Goal: Information Seeking & Learning: Understand process/instructions

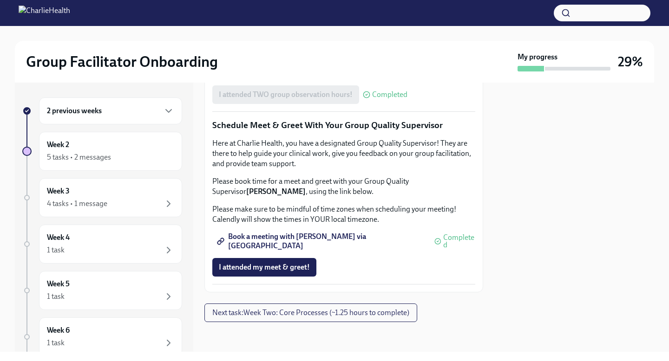
scroll to position [892, 0]
click at [306, 318] on span "Next task : Week Two: Core Processes (~1.25 hours to complete)" at bounding box center [310, 312] width 197 height 9
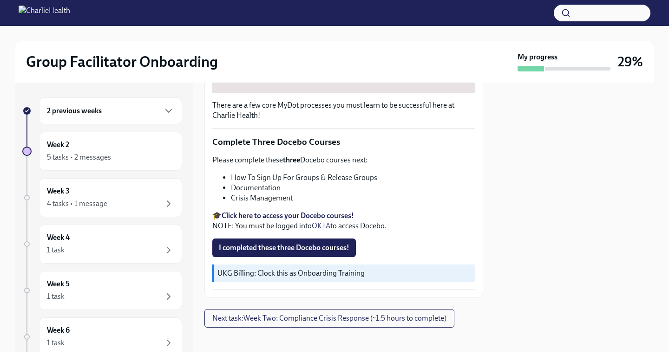
scroll to position [311, 0]
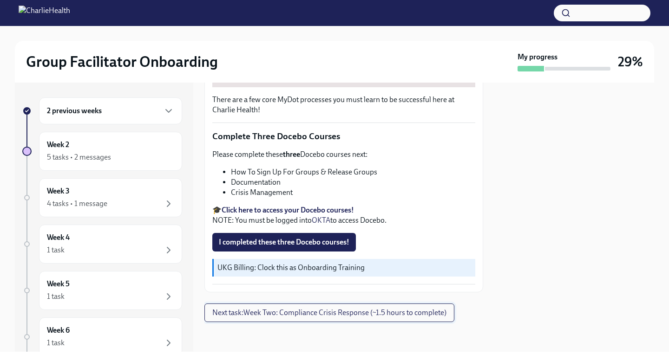
click at [357, 319] on button "Next task : Week Two: Compliance Crisis Response (~1.5 hours to complete)" at bounding box center [329, 313] width 250 height 19
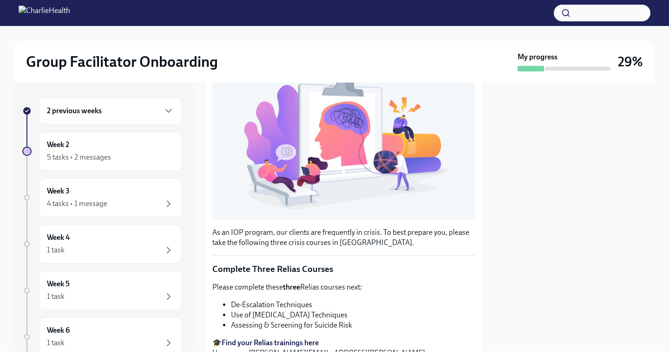
scroll to position [304, 0]
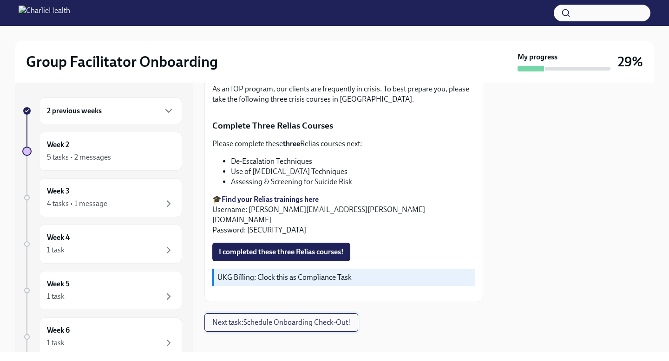
click at [332, 318] on span "Next task : Schedule Onboarding Check-Out!" at bounding box center [281, 322] width 138 height 9
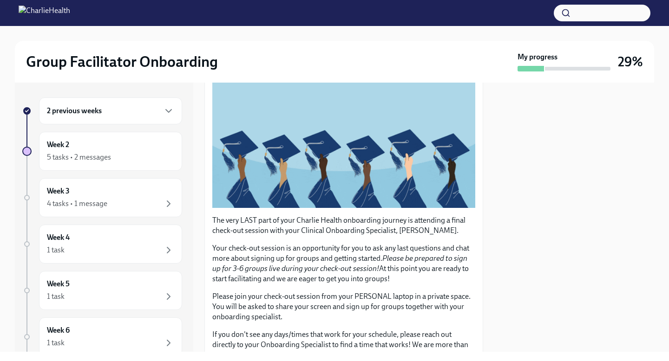
scroll to position [193, 0]
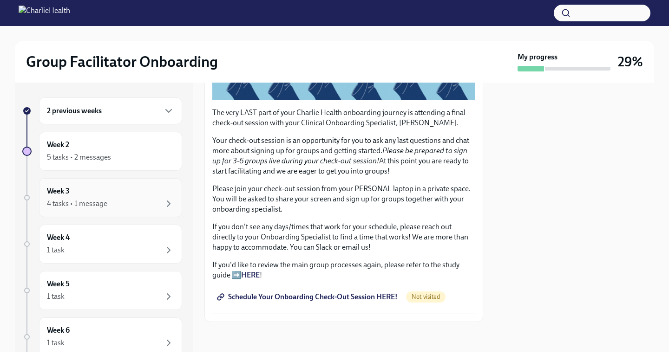
click at [143, 198] on div "4 tasks • 1 message" at bounding box center [110, 203] width 127 height 11
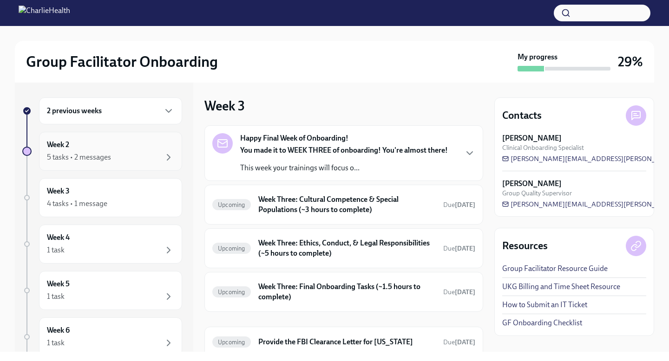
click at [103, 163] on div "Week 2 5 tasks • 2 messages" at bounding box center [110, 151] width 143 height 39
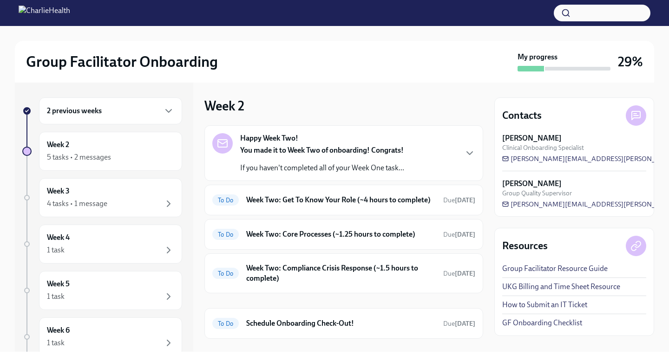
click at [385, 160] on div "You made it to Week Two of onboarding! Congrats! If you haven't completed all o…" at bounding box center [322, 159] width 164 height 28
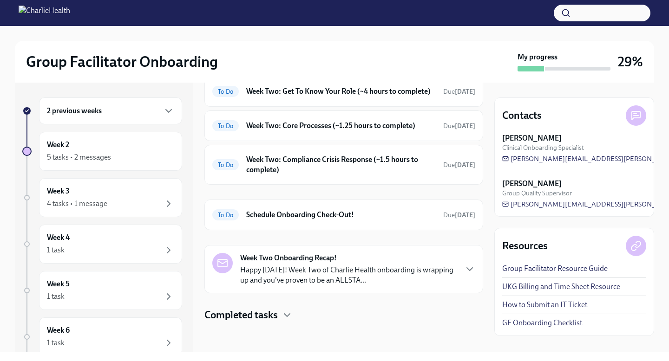
scroll to position [385, 0]
click at [386, 97] on h6 "Week Two: Get To Know Your Role (~4 hours to complete)" at bounding box center [341, 91] width 190 height 10
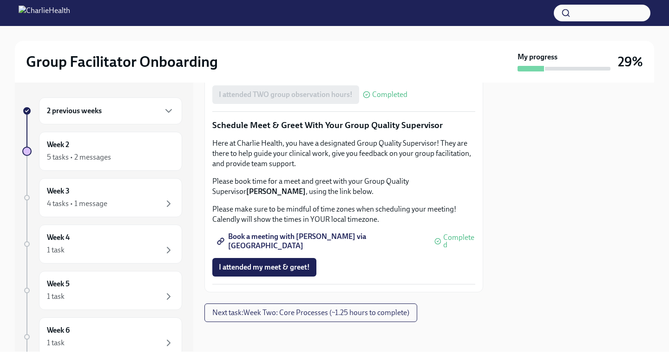
scroll to position [921, 0]
click at [349, 314] on span "Next task : Week Two: Core Processes (~1.25 hours to complete)" at bounding box center [310, 312] width 197 height 9
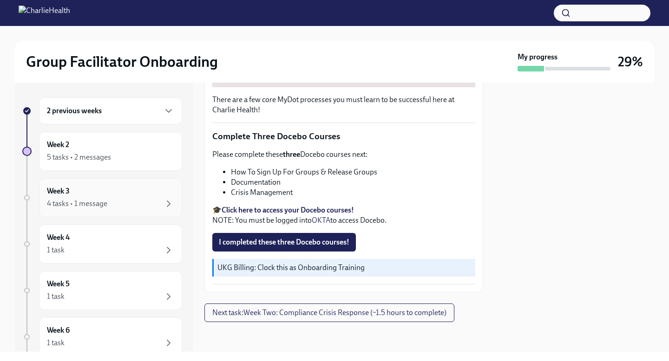
scroll to position [59, 0]
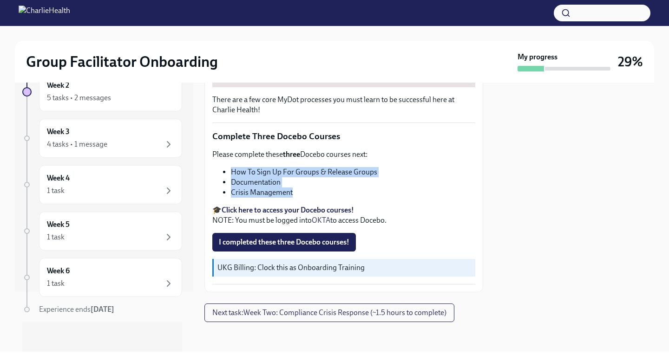
drag, startPoint x: 291, startPoint y: 193, endPoint x: 230, endPoint y: 172, distance: 64.3
click at [230, 172] on ul "How To Sign Up For Groups & Release Groups Documentation Crisis Management" at bounding box center [343, 182] width 263 height 31
click at [282, 162] on div "Please complete these three Docebo courses next: How To Sign Up For Groups & Re…" at bounding box center [343, 188] width 263 height 76
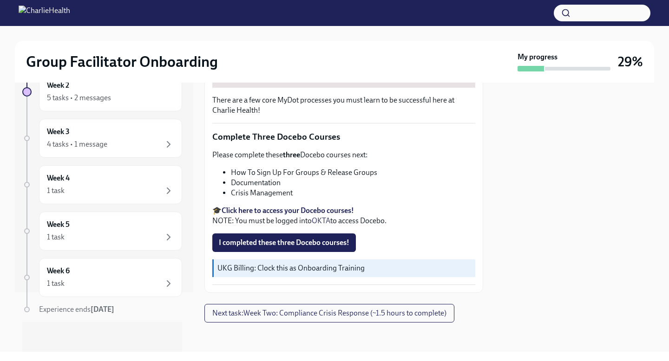
scroll to position [311, 0]
click at [149, 151] on div "Week 3 4 tasks • 1 message" at bounding box center [110, 138] width 143 height 39
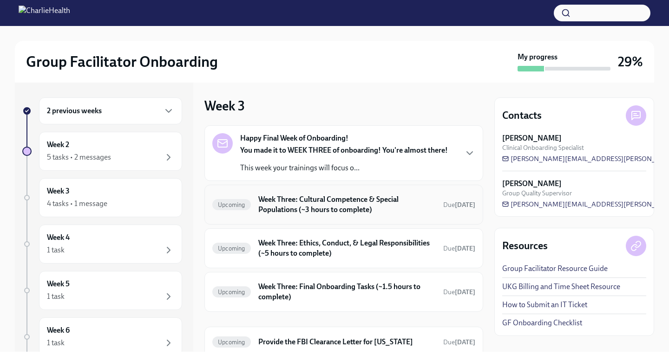
click at [368, 198] on h6 "Week Three: Cultural Competence & Special Populations (~3 hours to complete)" at bounding box center [346, 205] width 177 height 20
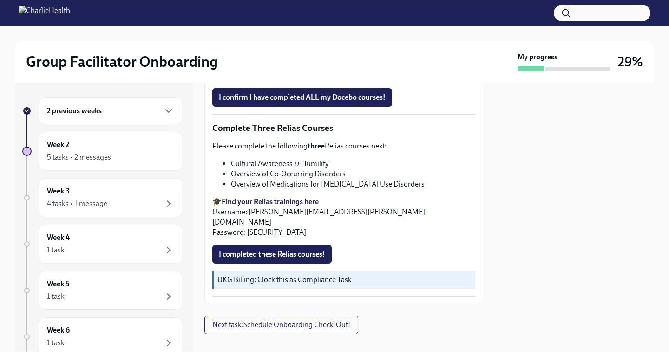
scroll to position [734, 0]
